Goal: Register for event/course

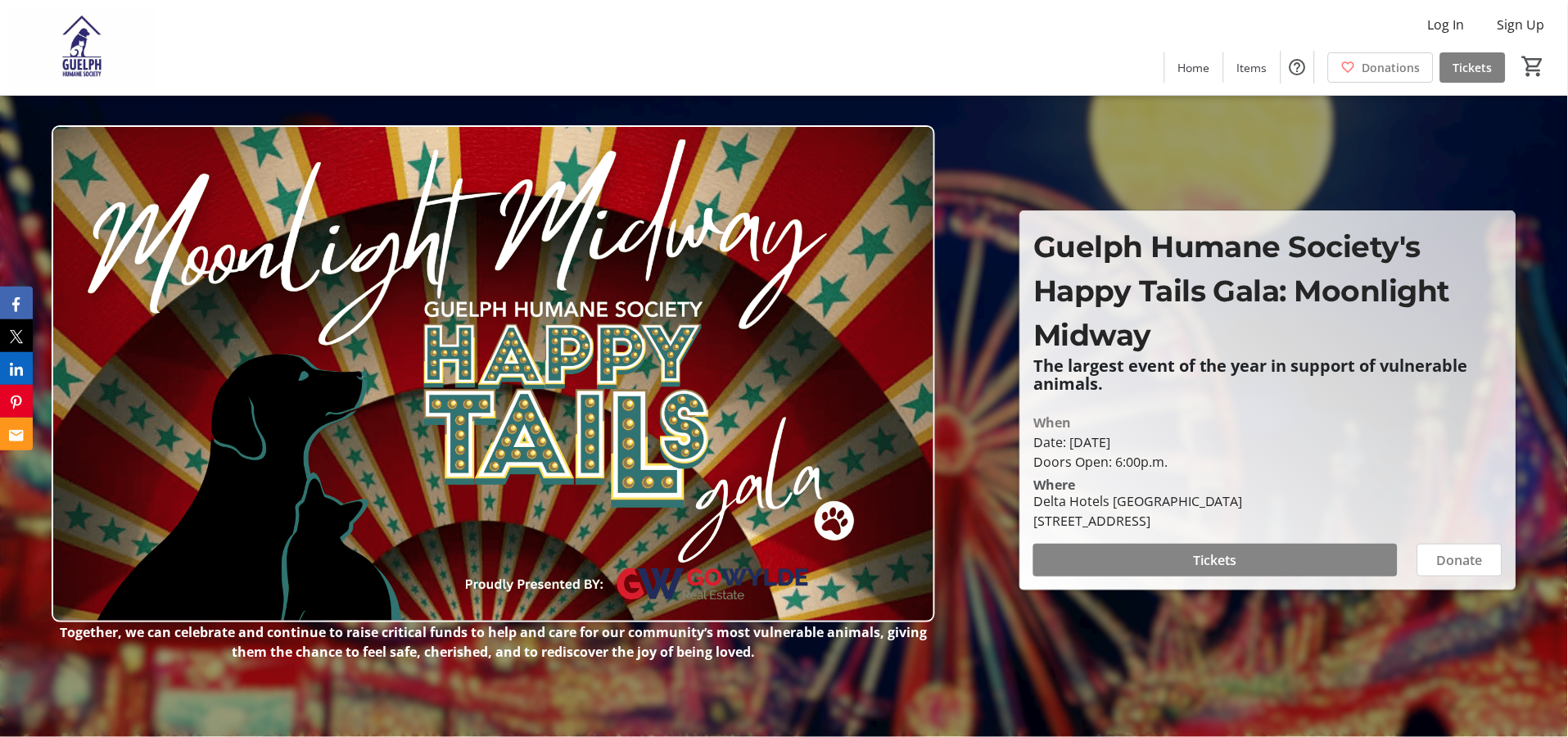
click at [1269, 553] on span at bounding box center [1215, 560] width 363 height 40
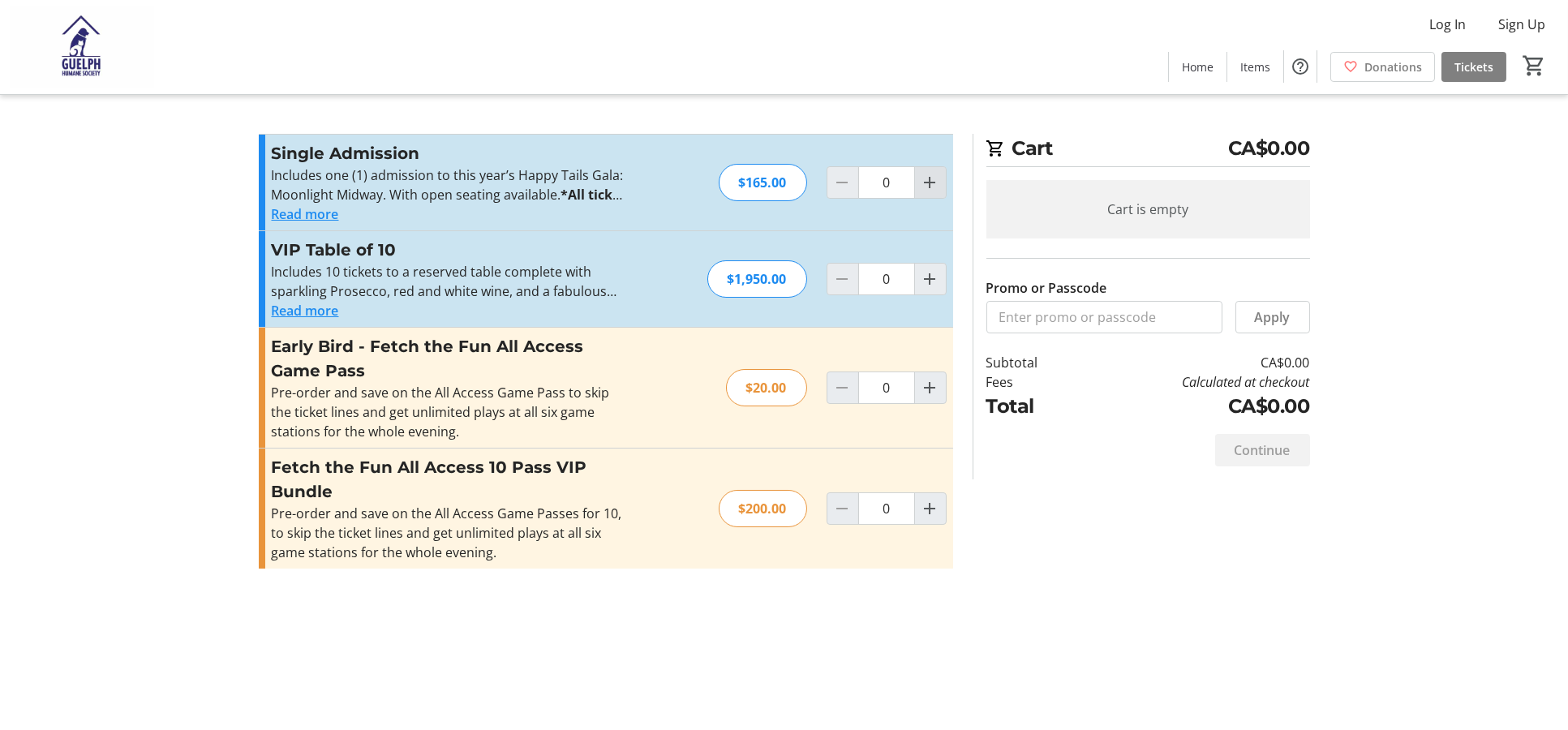
click at [919, 187] on span "Increment by one" at bounding box center [930, 182] width 30 height 30
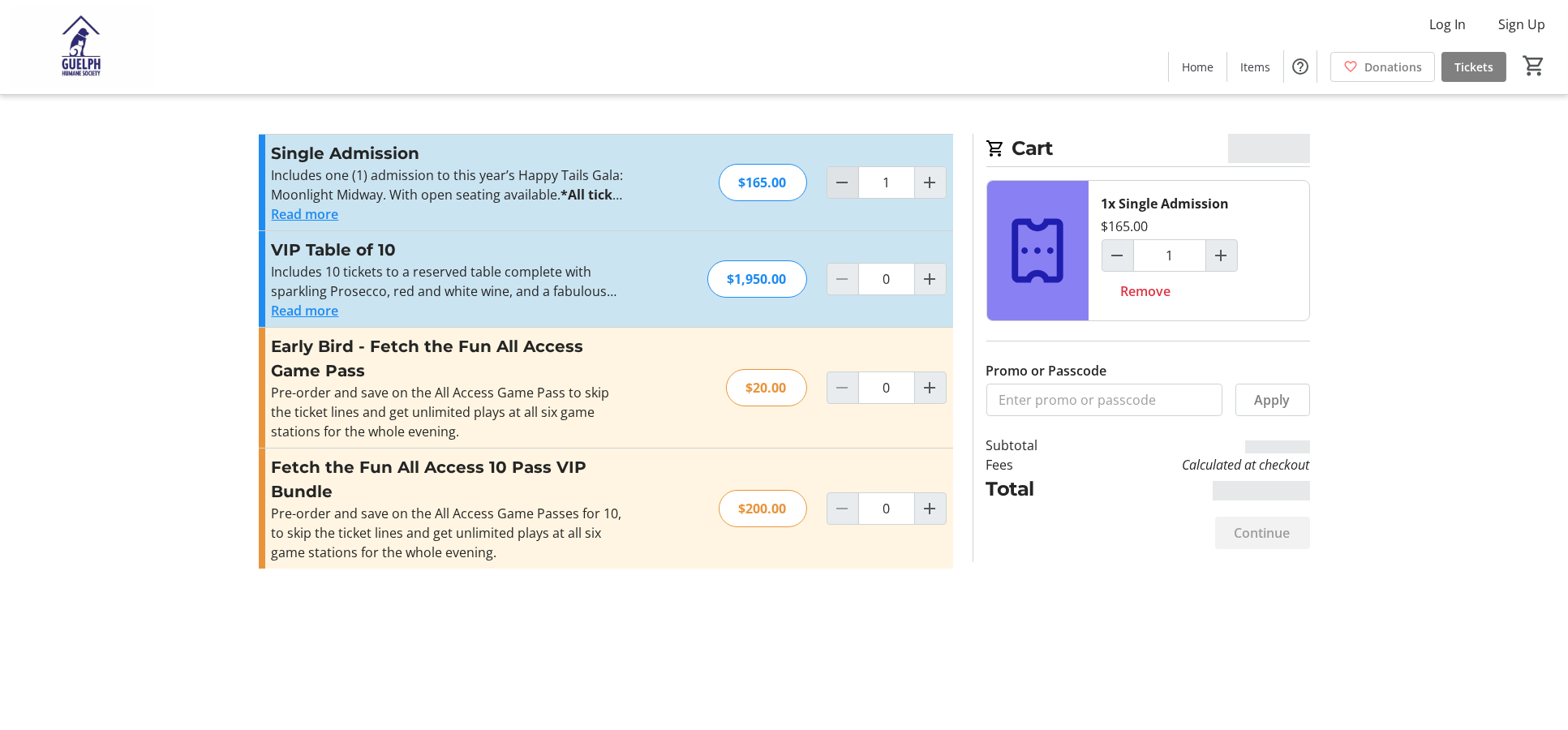
click at [831, 178] on span "Decrement by one" at bounding box center [842, 182] width 30 height 30
type input "0"
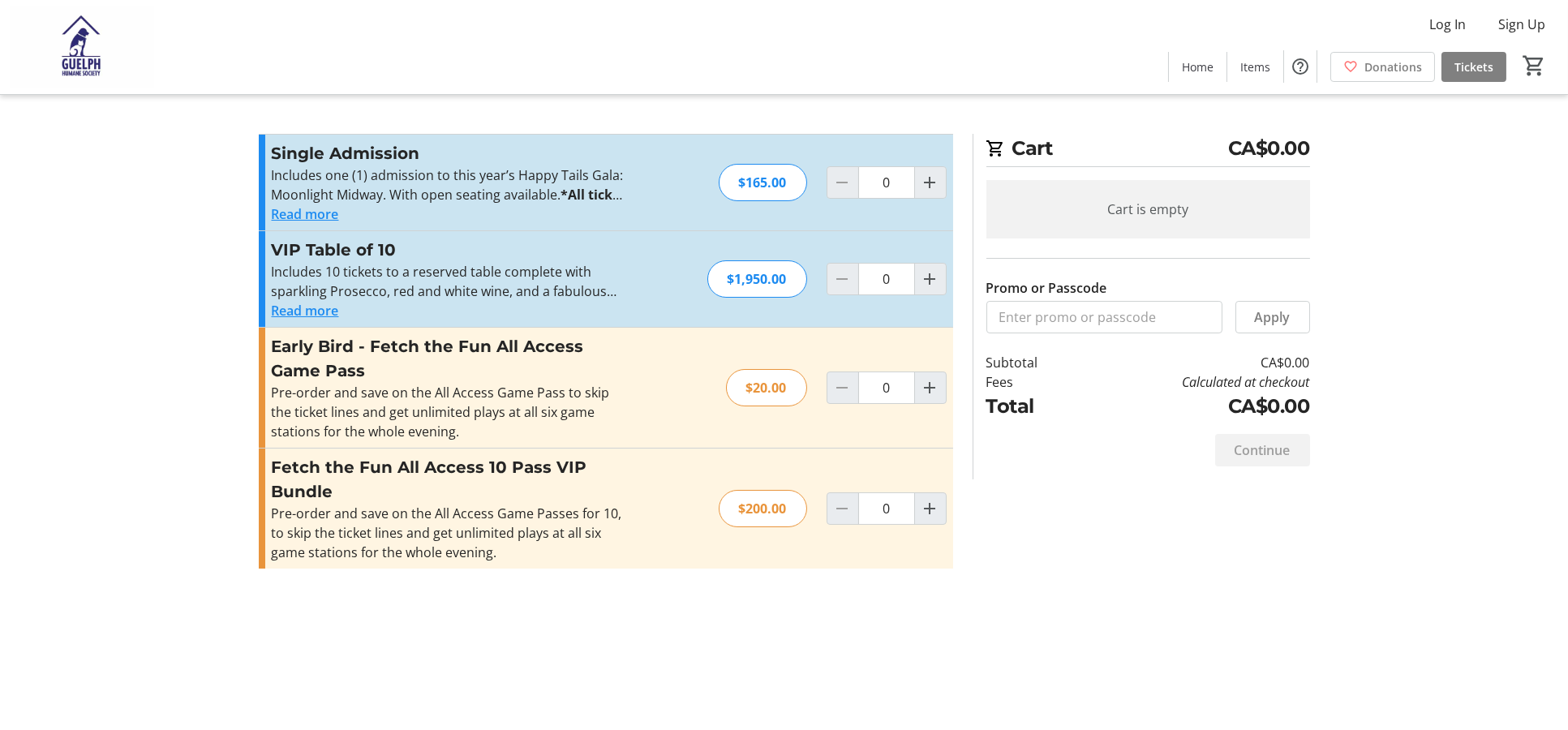
click at [317, 214] on button "Read more" at bounding box center [305, 214] width 67 height 20
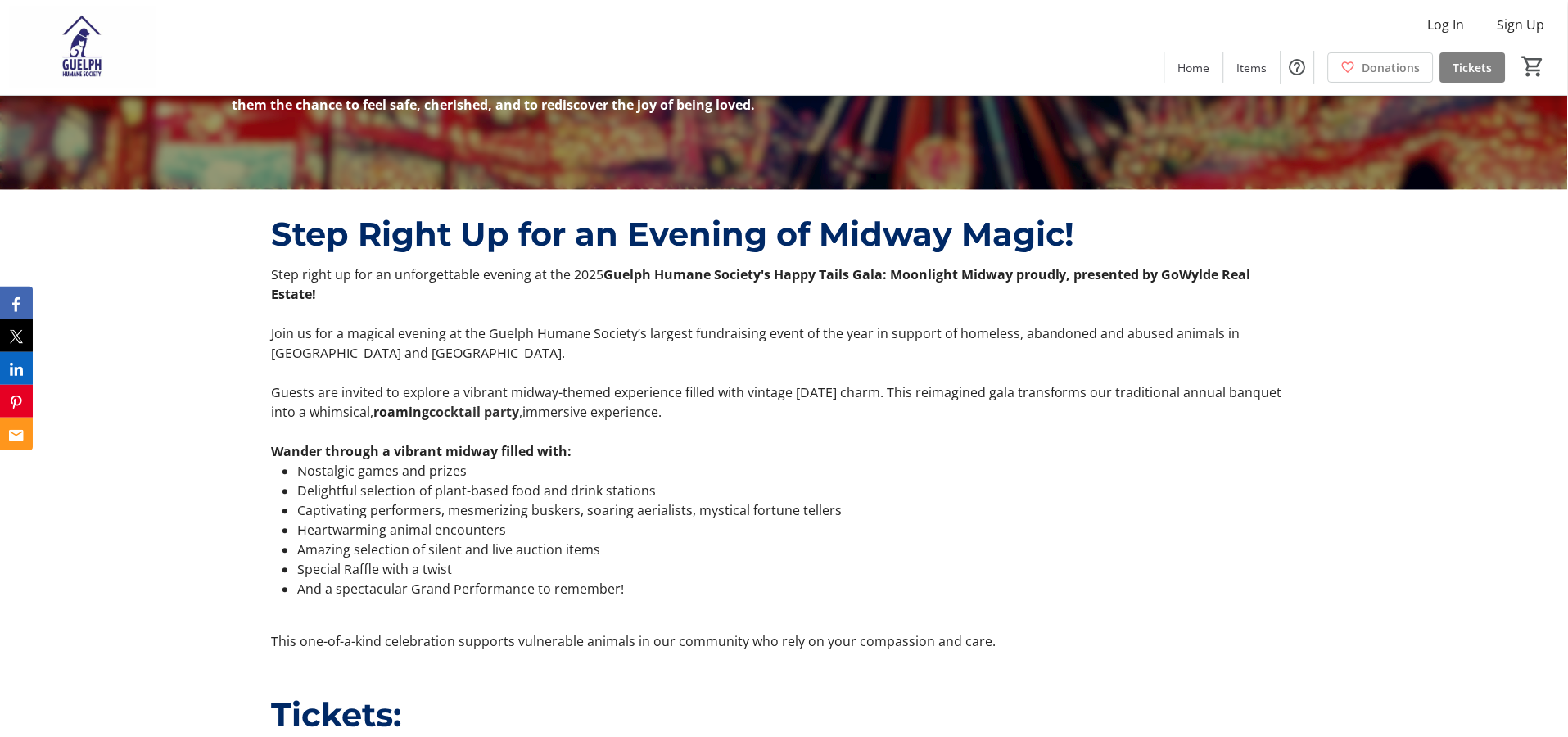
scroll to position [546, 0]
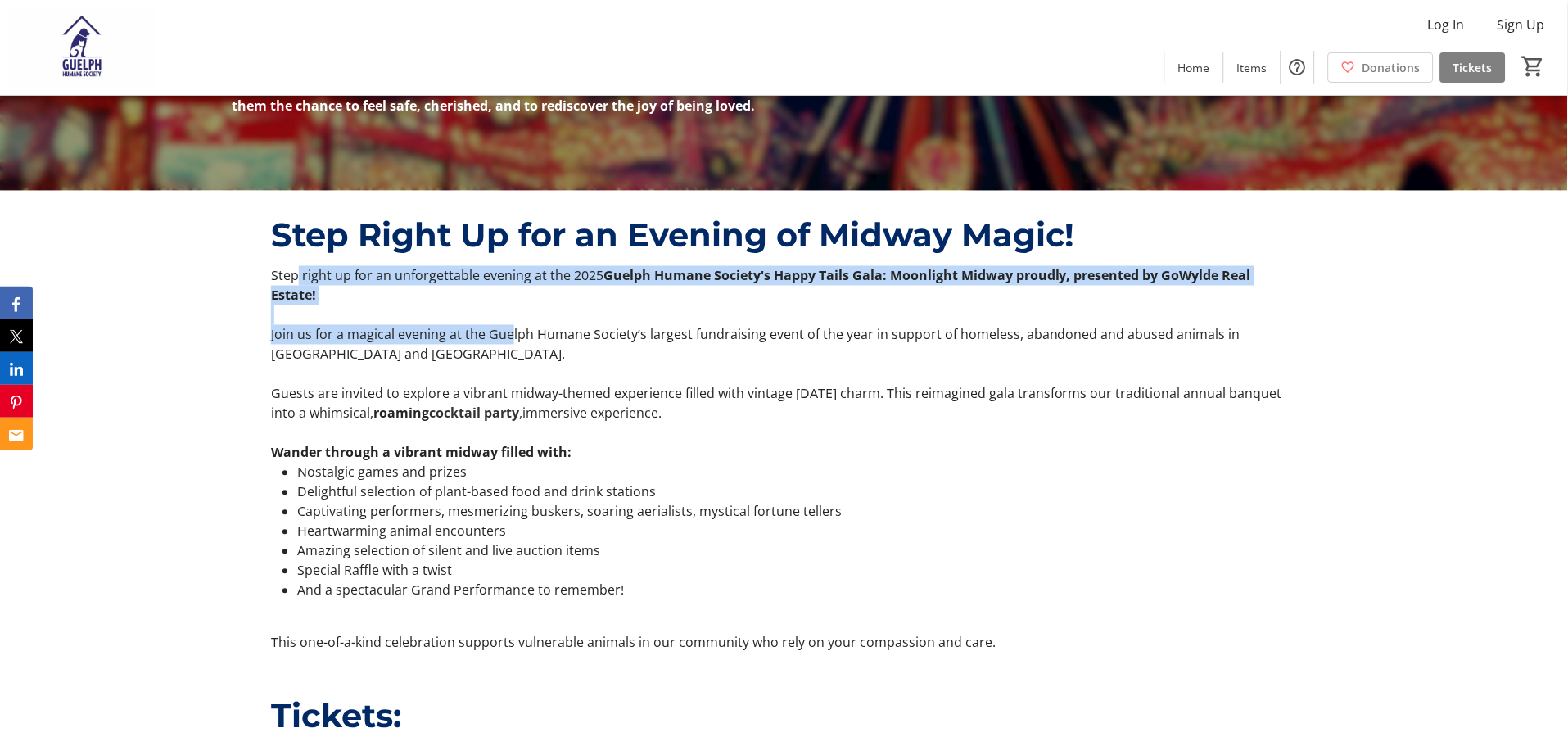
drag, startPoint x: 306, startPoint y: 268, endPoint x: 511, endPoint y: 313, distance: 209.9
click at [511, 313] on div "Step right up for an unforgettable evening at the 2025 Guelph Humane Society's …" at bounding box center [784, 459] width 1026 height 386
click at [511, 325] on p "Join us for a magical evening at the Guelph Humane Society’s largest fundraisin…" at bounding box center [784, 345] width 1026 height 40
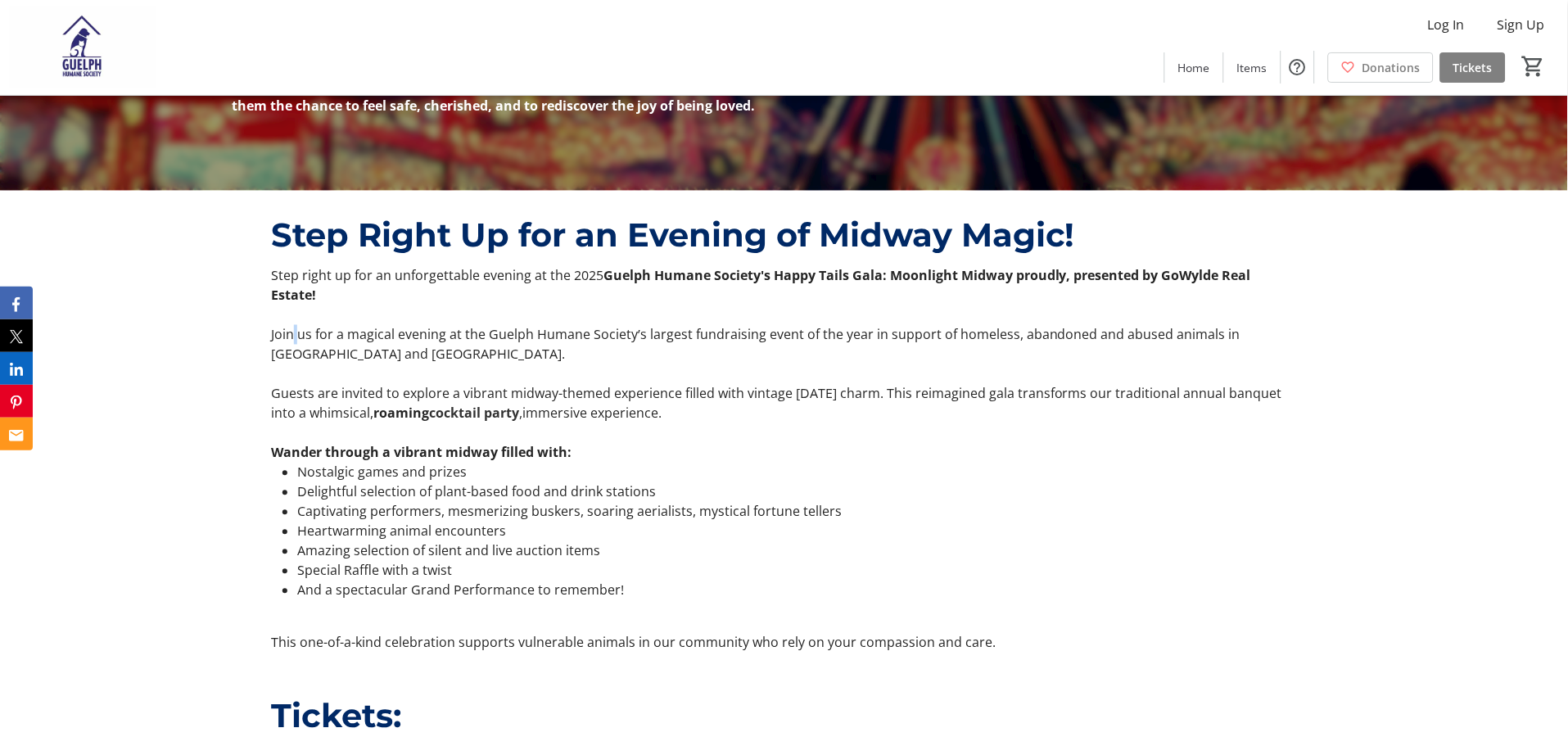
click at [303, 325] on p "Join us for a magical evening at the Guelph Humane Society’s largest fundraisin…" at bounding box center [784, 345] width 1026 height 40
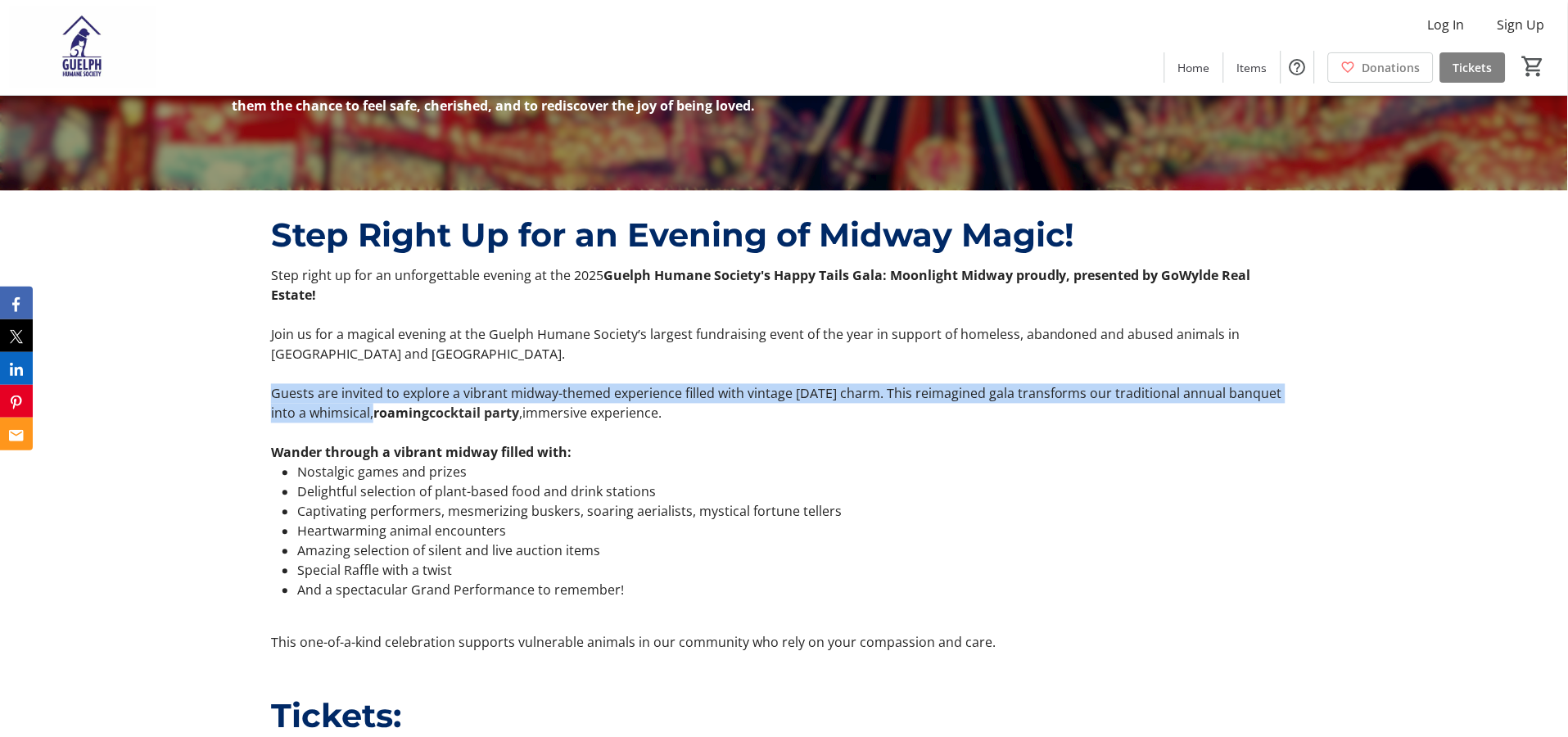
drag, startPoint x: 257, startPoint y: 378, endPoint x: 361, endPoint y: 398, distance: 105.9
click at [361, 398] on div "Step Right Up for an Evening of Midway Magic! Step right up for an unforgettabl…" at bounding box center [784, 431] width 1568 height 482
click at [361, 398] on p "Guests are invited to explore a vibrant midway-themed experience filled with vi…" at bounding box center [784, 404] width 1026 height 40
drag, startPoint x: 378, startPoint y: 381, endPoint x: 539, endPoint y: 387, distance: 161.1
click at [539, 387] on p "Guests are invited to explore a vibrant midway-themed experience filled with vi…" at bounding box center [784, 404] width 1026 height 40
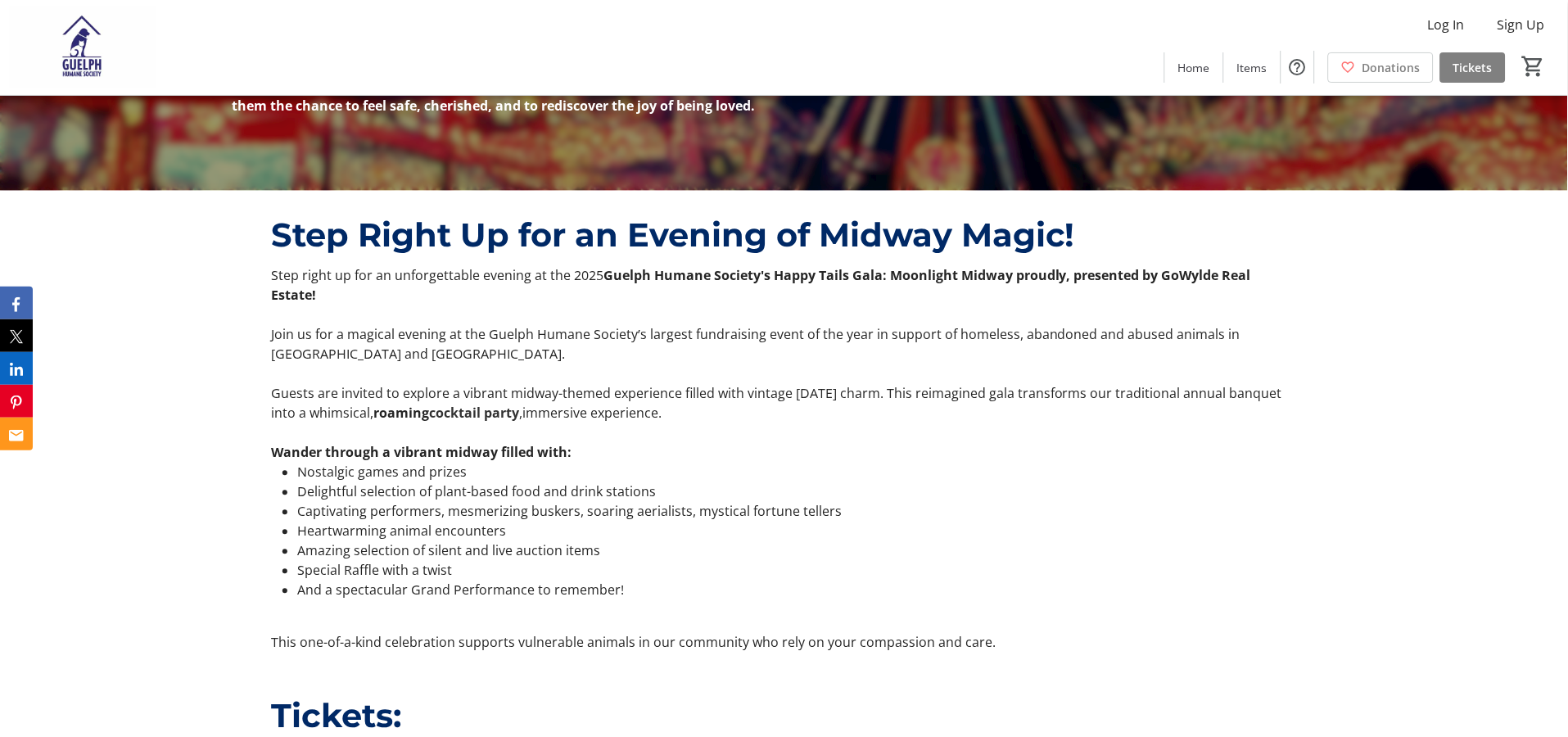
click at [792, 483] on li "Delightful selection of plant-based food and drink stations" at bounding box center [796, 493] width 1000 height 20
drag, startPoint x: 842, startPoint y: 375, endPoint x: 848, endPoint y: 392, distance: 18.0
click at [848, 392] on p "Guests are invited to explore a vibrant midway-themed experience filled with vi…" at bounding box center [784, 404] width 1026 height 40
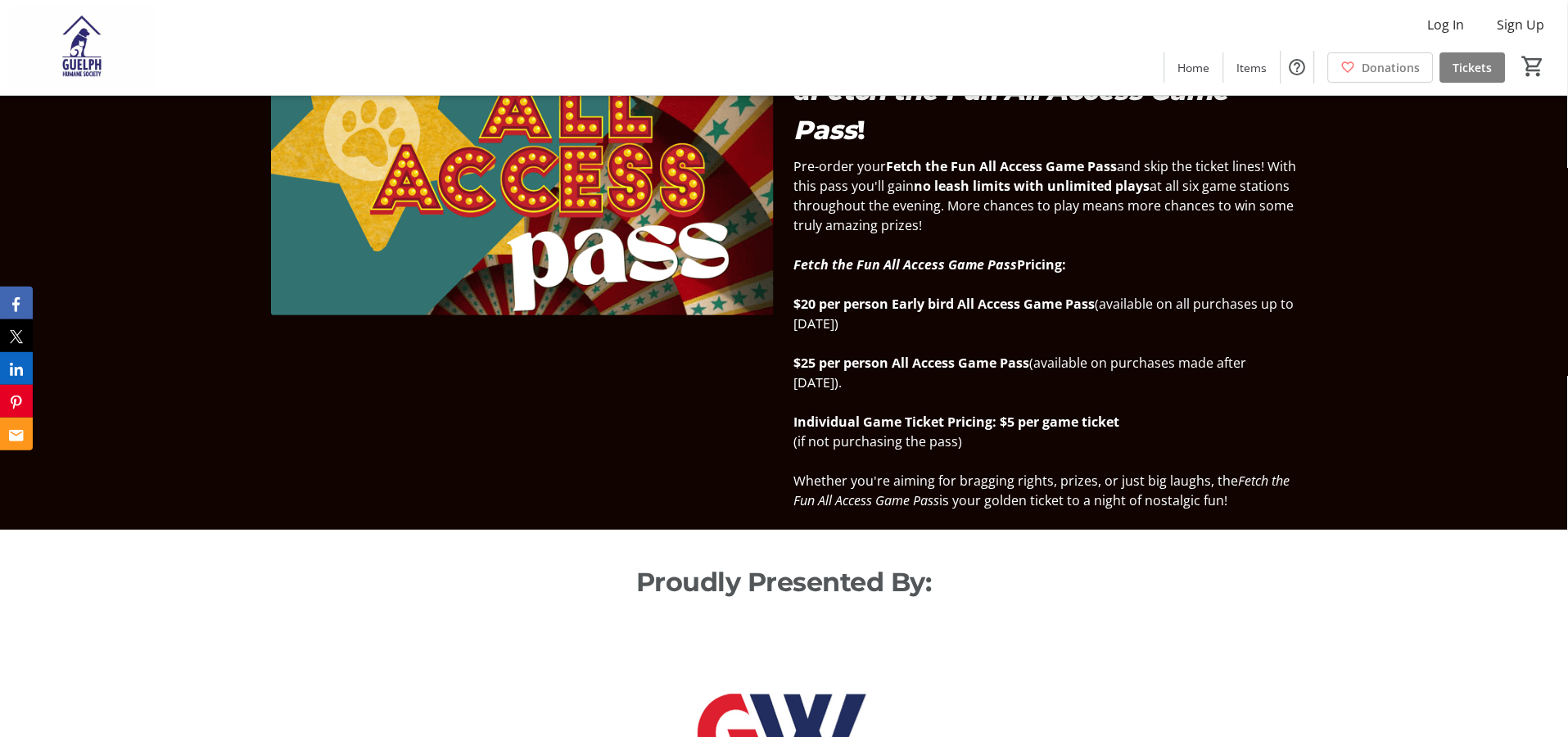
scroll to position [1456, 0]
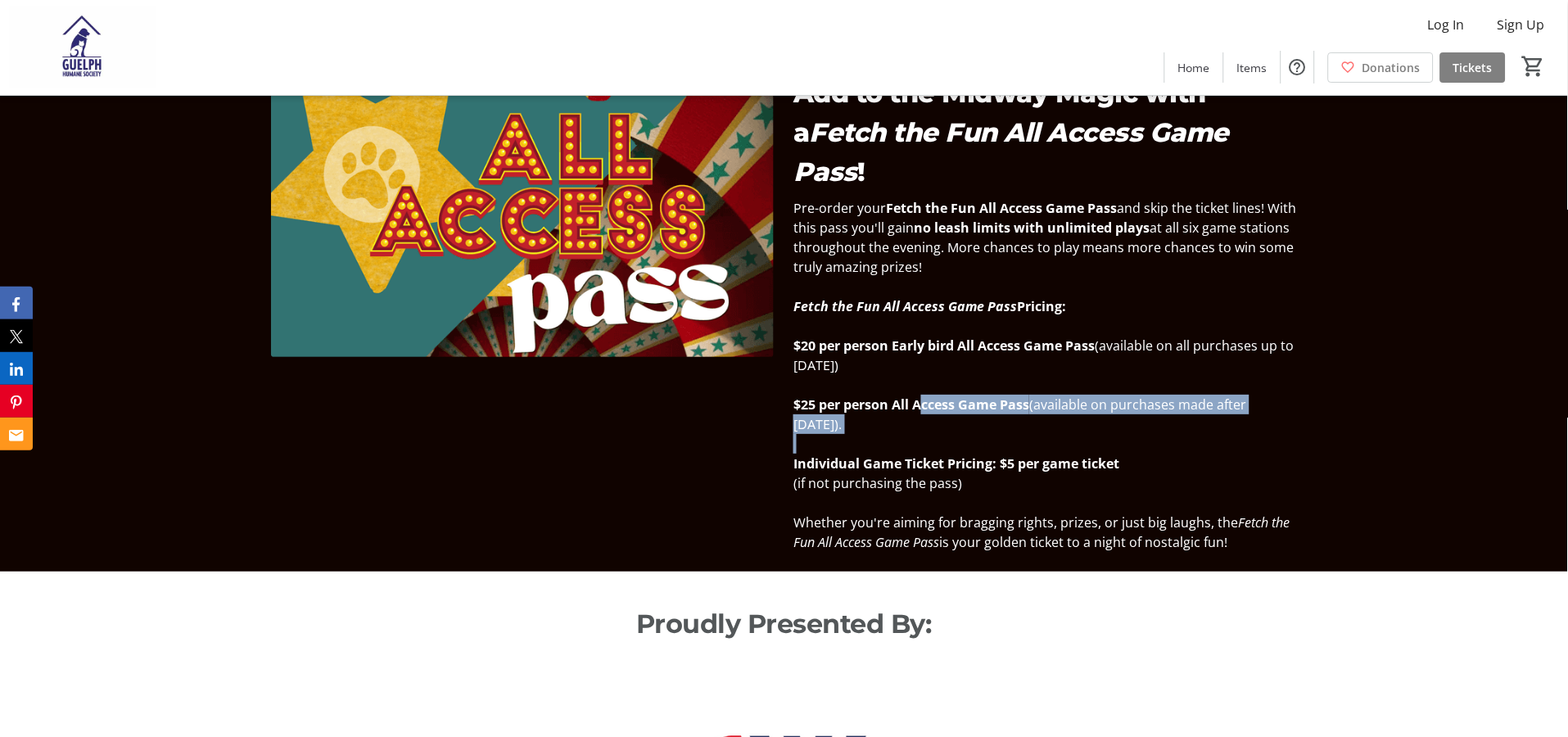
drag, startPoint x: 926, startPoint y: 353, endPoint x: 953, endPoint y: 379, distance: 37.5
click at [953, 379] on div "Pre-order your Fetch the Fun All Access Game Pass and skip the ticket lines! Wi…" at bounding box center [1045, 375] width 502 height 354
click at [953, 434] on p at bounding box center [1045, 444] width 502 height 20
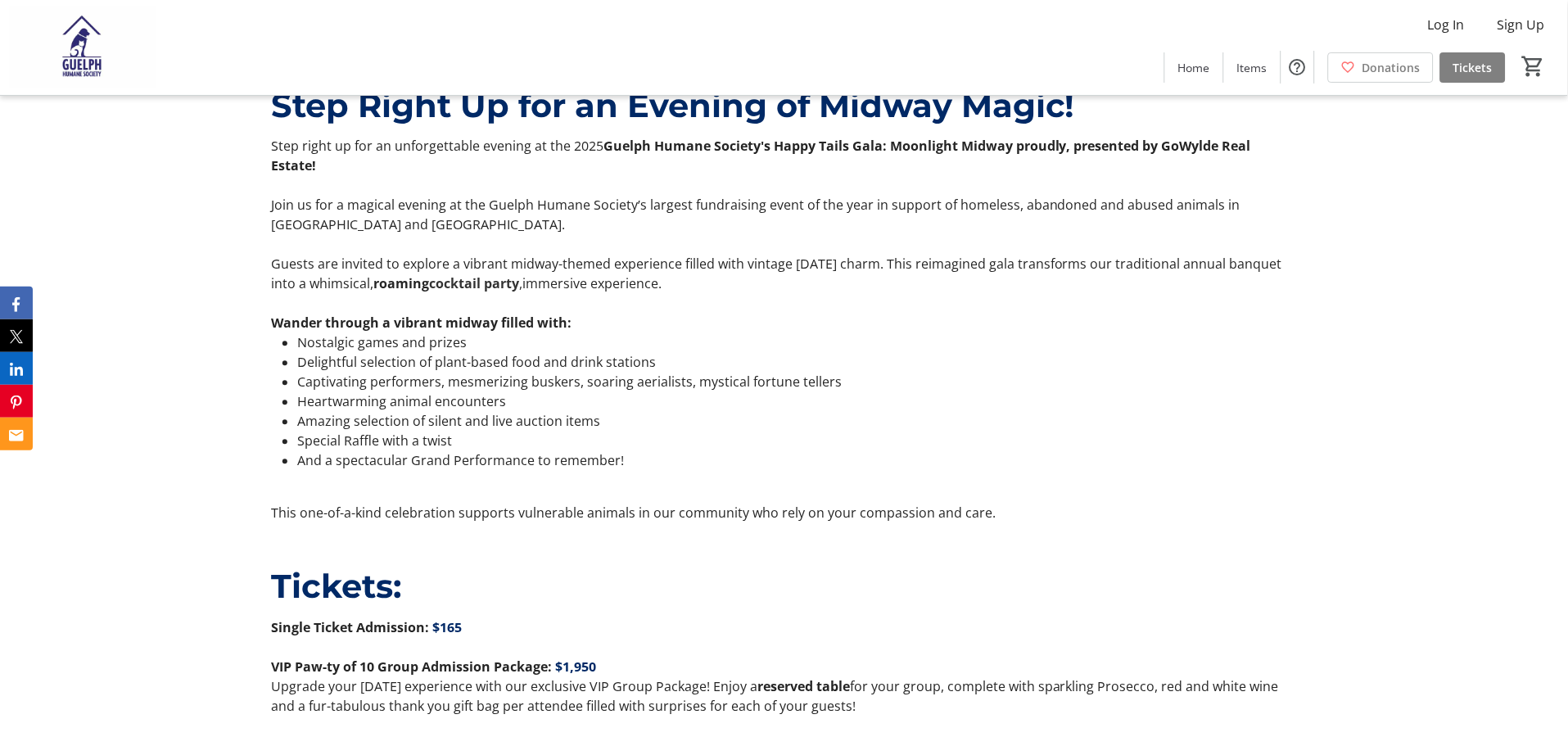
scroll to position [674, 0]
